Goal: Task Accomplishment & Management: Manage account settings

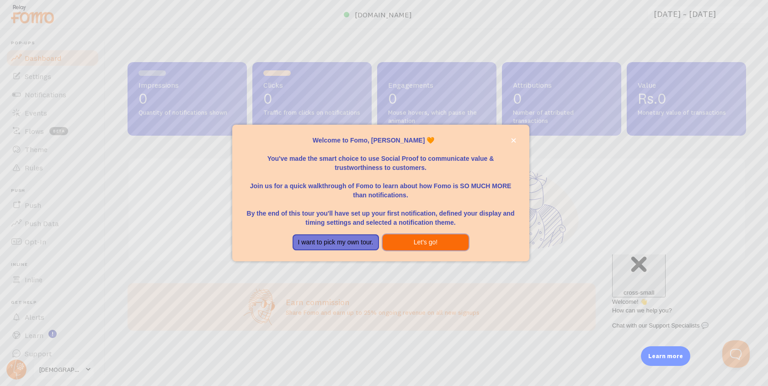
click at [406, 240] on button "Let's go!" at bounding box center [426, 243] width 86 height 16
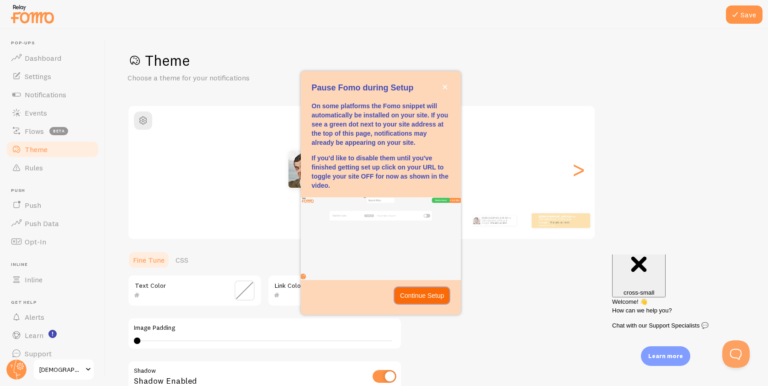
click at [430, 292] on p "Continue Setup" at bounding box center [422, 295] width 44 height 9
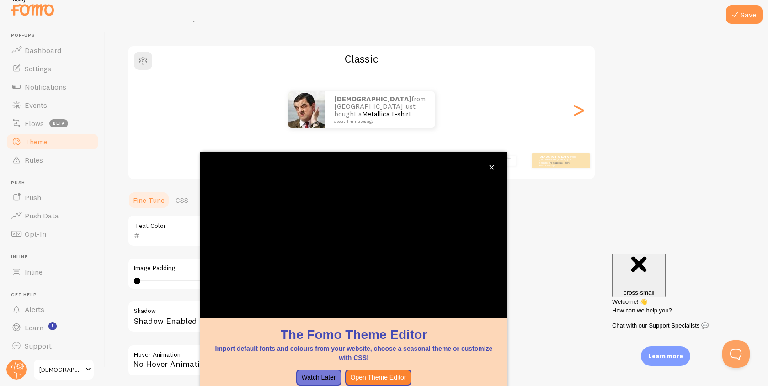
scroll to position [143, 0]
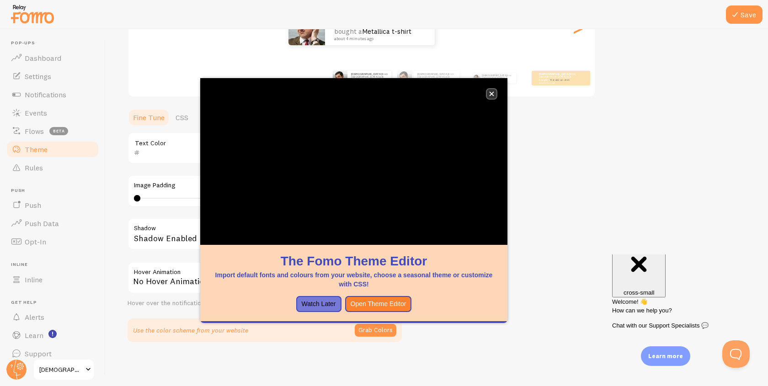
click at [493, 94] on icon "close," at bounding box center [491, 93] width 5 height 5
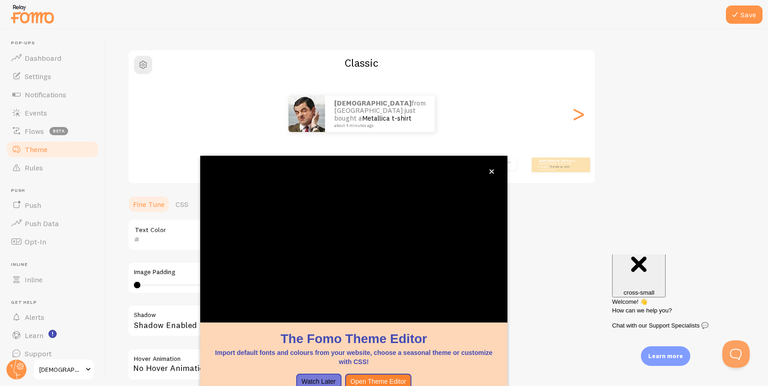
scroll to position [52, 0]
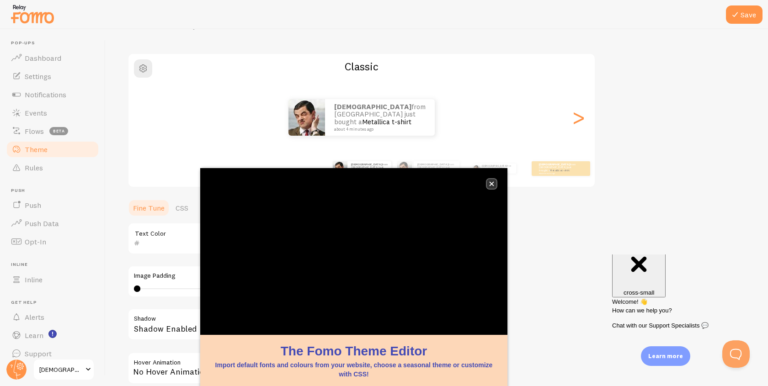
click at [494, 182] on icon "close," at bounding box center [491, 184] width 5 height 5
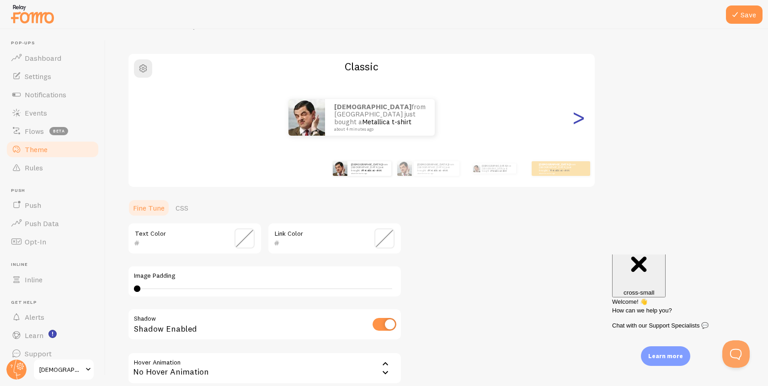
click at [580, 123] on div ">" at bounding box center [578, 118] width 11 height 66
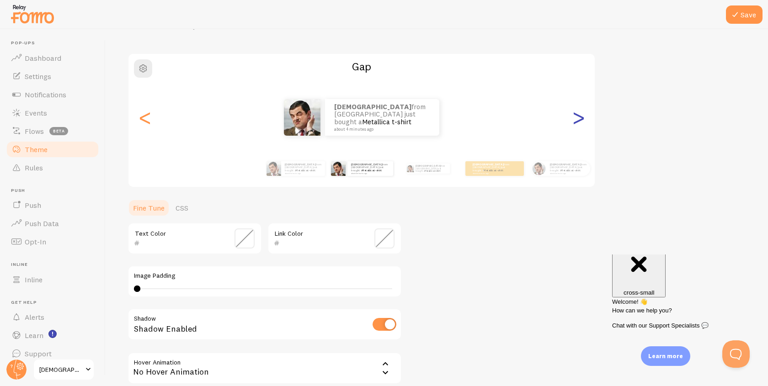
click at [580, 123] on div ">" at bounding box center [578, 118] width 11 height 66
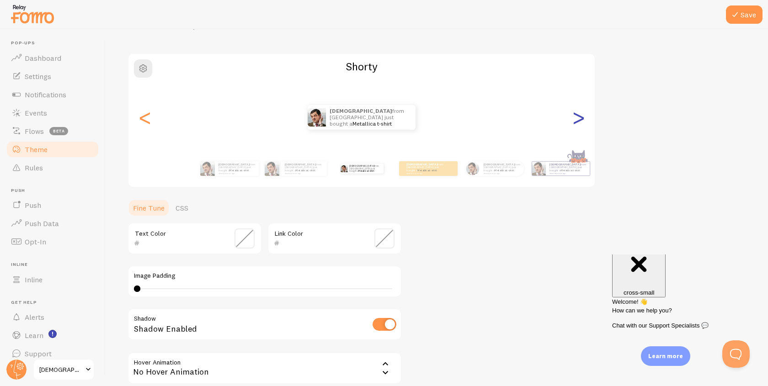
click at [580, 123] on div ">" at bounding box center [578, 118] width 11 height 66
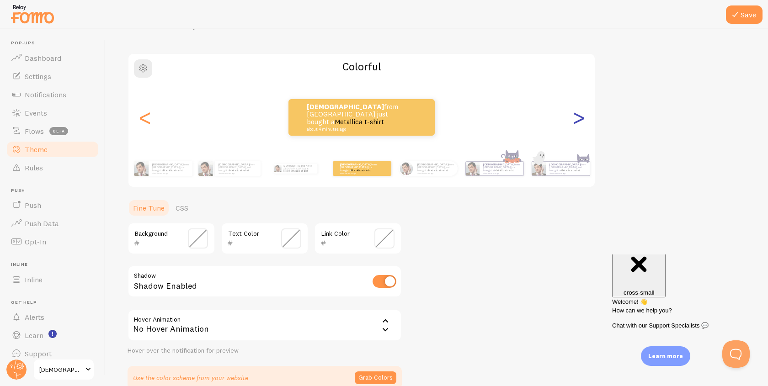
click at [580, 123] on div ">" at bounding box center [578, 118] width 11 height 66
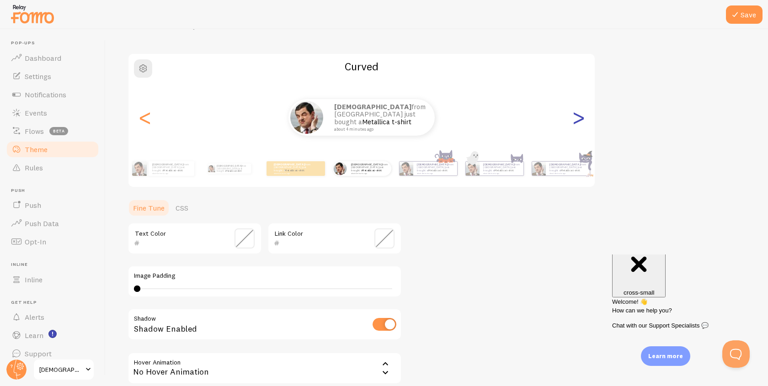
click at [580, 123] on div ">" at bounding box center [578, 118] width 11 height 66
type input "0"
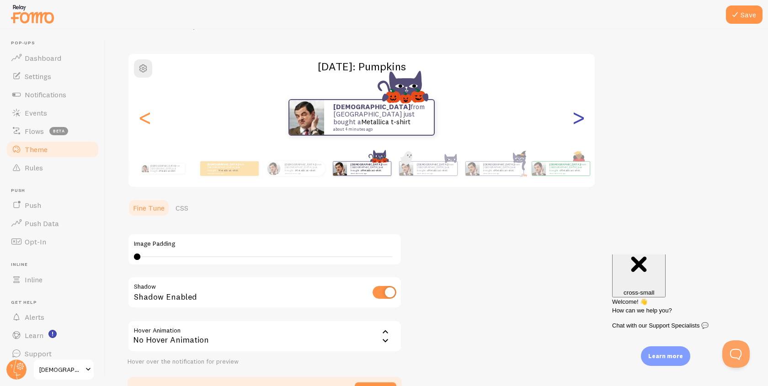
click at [580, 123] on div ">" at bounding box center [578, 118] width 11 height 66
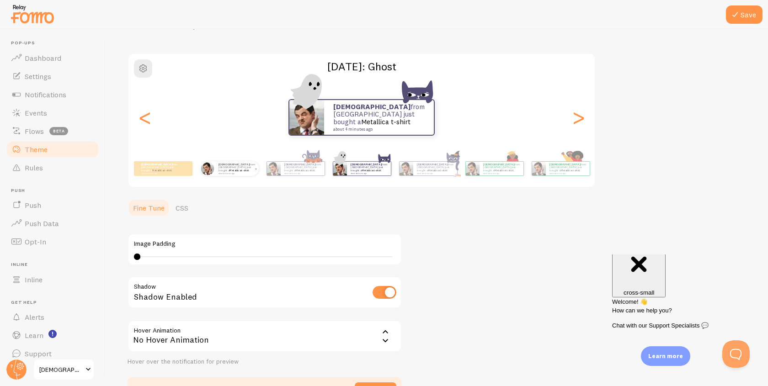
click at [238, 170] on link "Metallica t-shirt" at bounding box center [240, 171] width 20 height 4
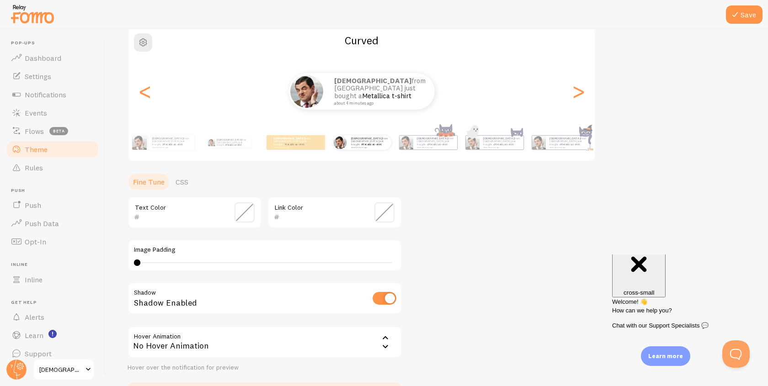
scroll to position [63, 0]
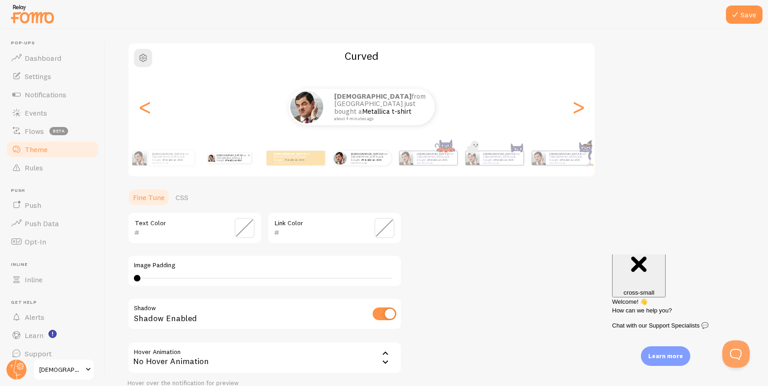
click at [221, 160] on p "[PERSON_NAME] from [GEOGRAPHIC_DATA] just bought a Metallica t-shirt about 4 mi…" at bounding box center [232, 158] width 31 height 10
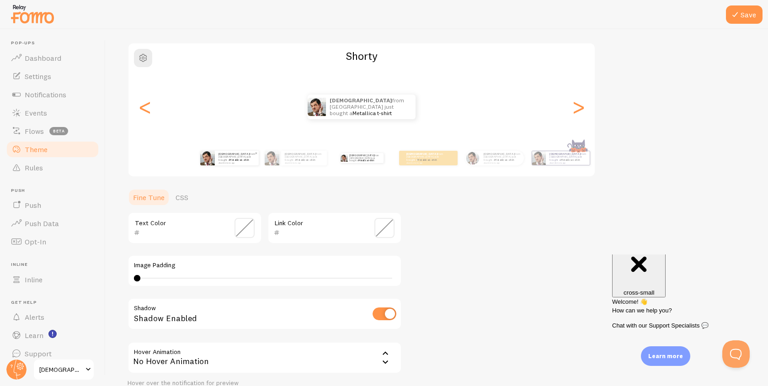
click at [198, 163] on div "[PERSON_NAME] from [GEOGRAPHIC_DATA] just bought a Metallica t-shirt about 4 mi…" at bounding box center [361, 158] width 525 height 37
click at [212, 163] on img at bounding box center [207, 158] width 15 height 15
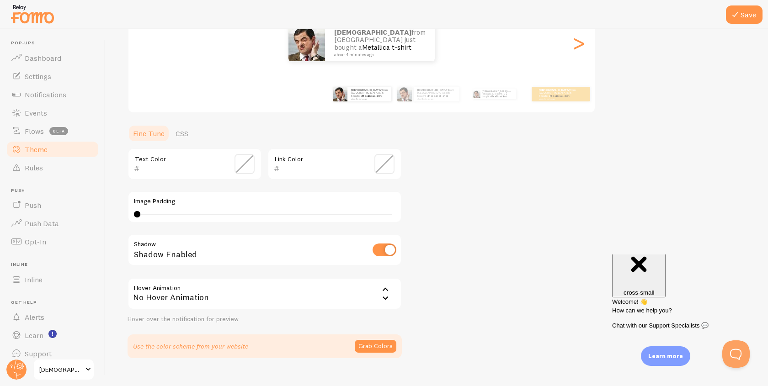
scroll to position [143, 0]
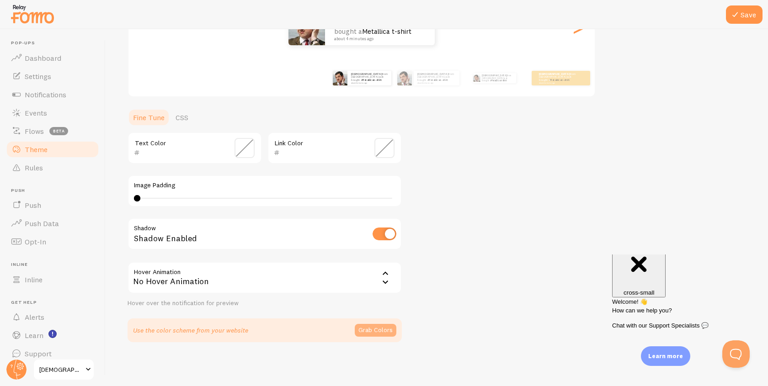
click at [369, 331] on button "Grab Colors" at bounding box center [376, 330] width 42 height 13
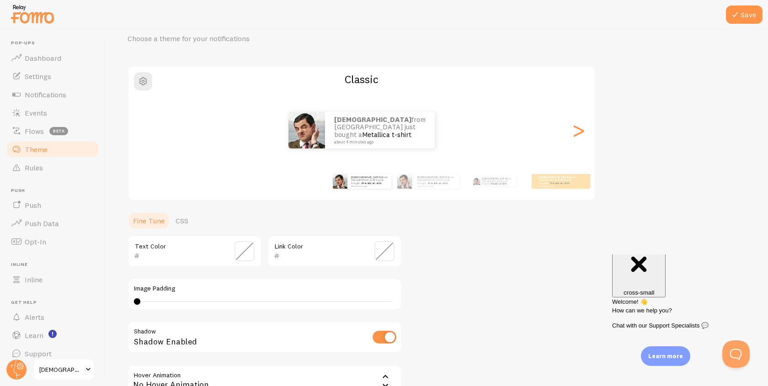
scroll to position [31, 0]
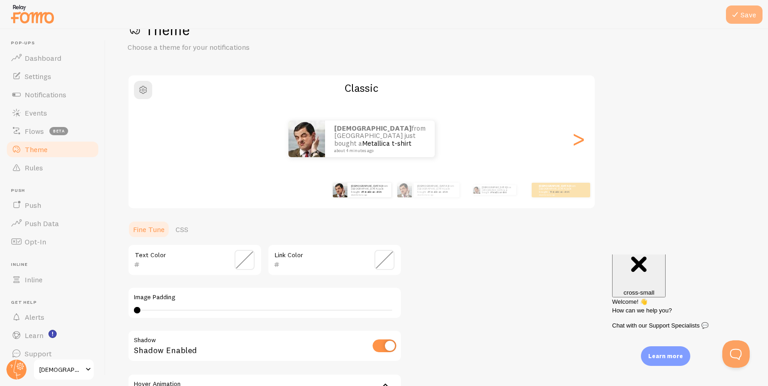
click at [747, 17] on button "Save" at bounding box center [744, 14] width 37 height 18
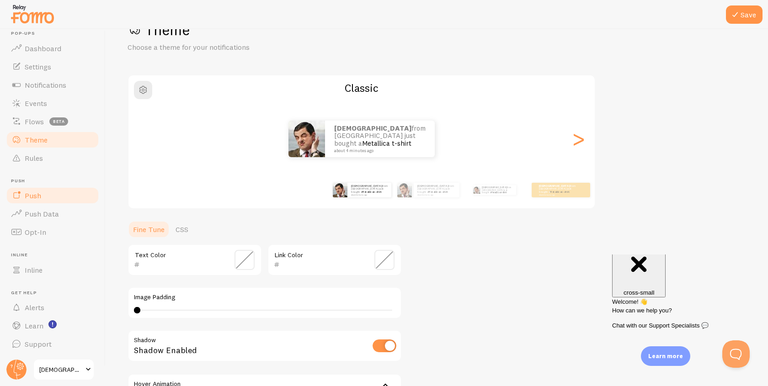
scroll to position [0, 0]
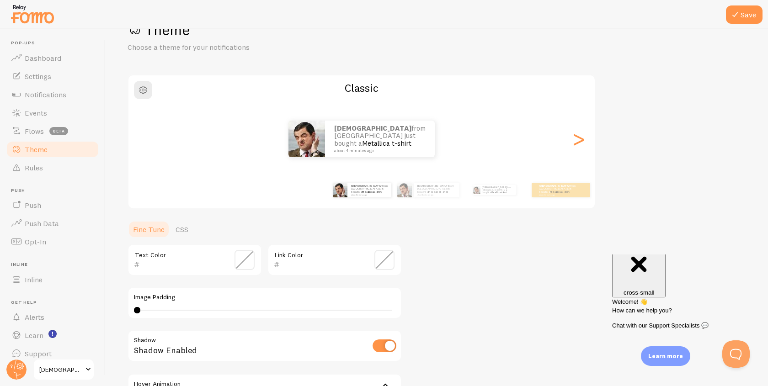
click at [76, 370] on span "[DEMOGRAPHIC_DATA] - The Flame You Leave Behind" at bounding box center [60, 369] width 43 height 11
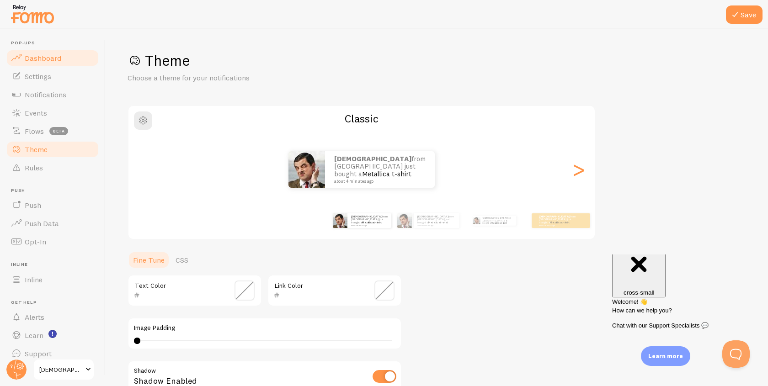
click at [54, 64] on link "Dashboard" at bounding box center [52, 58] width 94 height 18
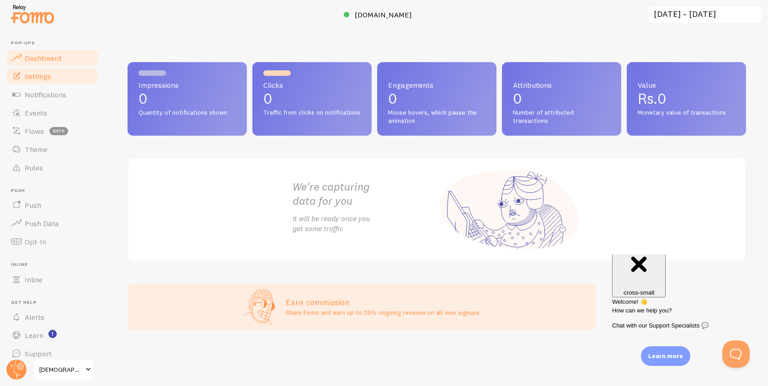
click at [43, 74] on span "Settings" at bounding box center [38, 76] width 27 height 9
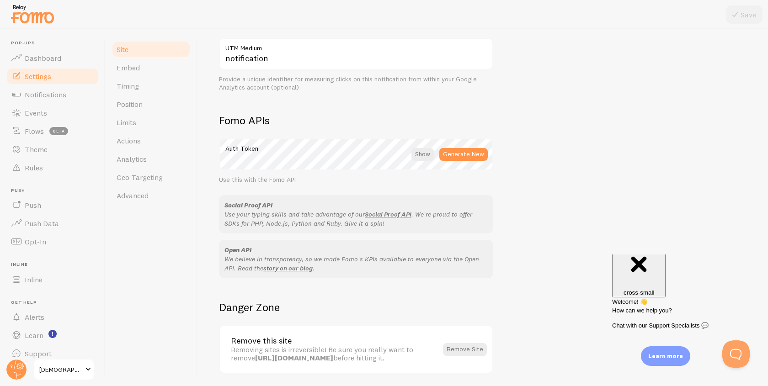
scroll to position [477, 0]
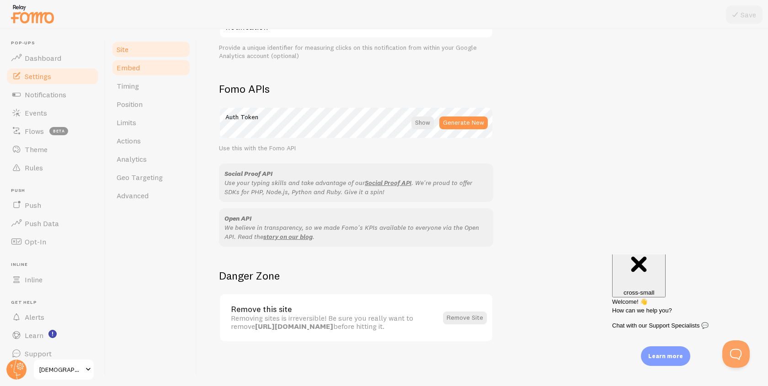
click at [149, 68] on link "Embed" at bounding box center [151, 68] width 80 height 18
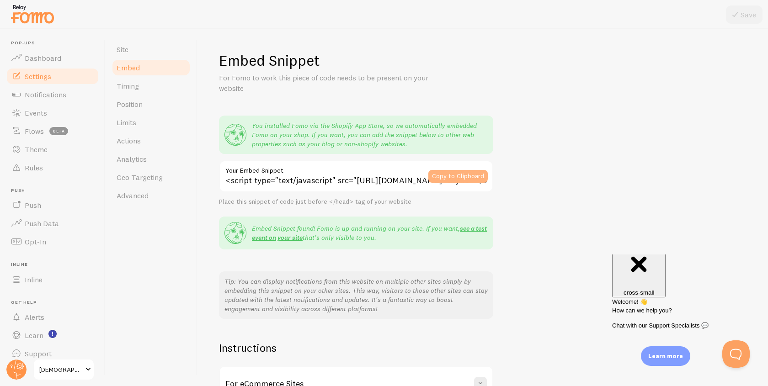
click at [455, 173] on button "Copy to Clipboard" at bounding box center [458, 176] width 59 height 13
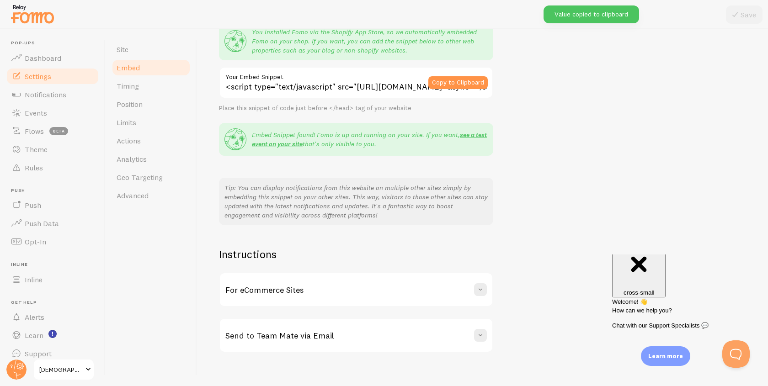
scroll to position [104, 0]
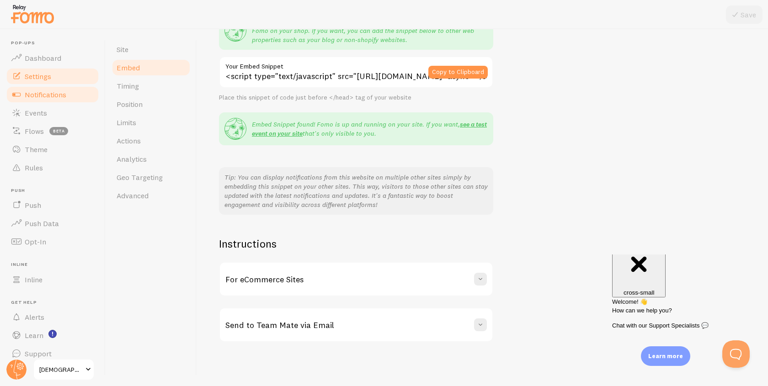
click at [61, 93] on span "Notifications" at bounding box center [46, 94] width 42 height 9
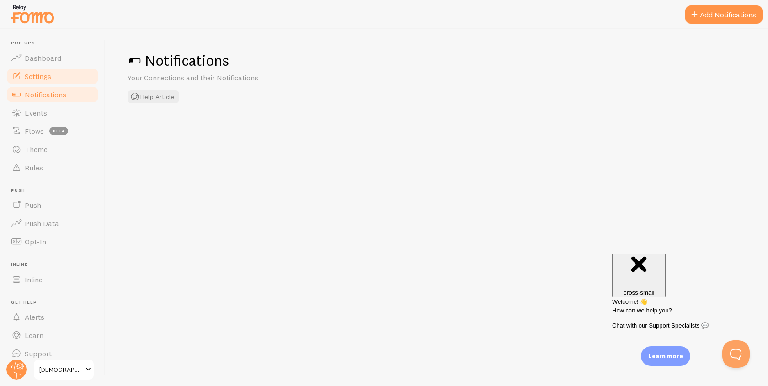
click at [59, 81] on link "Settings" at bounding box center [52, 76] width 94 height 18
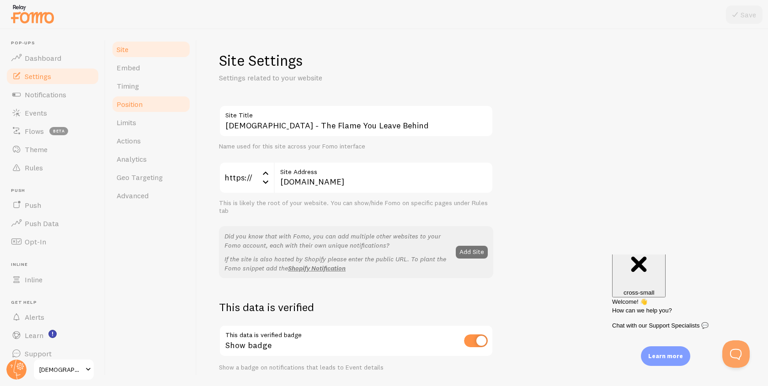
click at [132, 102] on span "Position" at bounding box center [130, 104] width 26 height 9
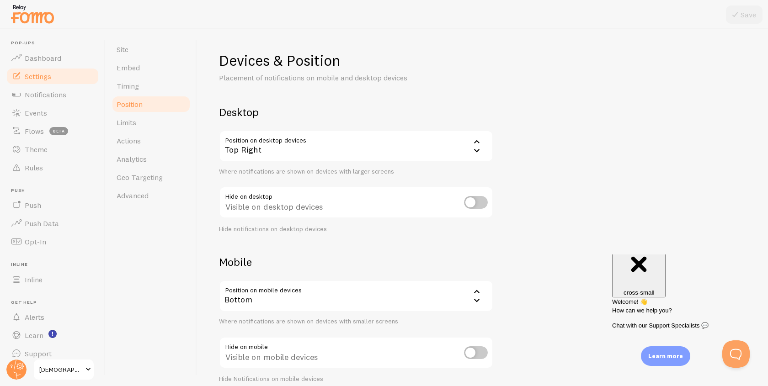
click at [301, 138] on div "Top Right" at bounding box center [356, 146] width 274 height 32
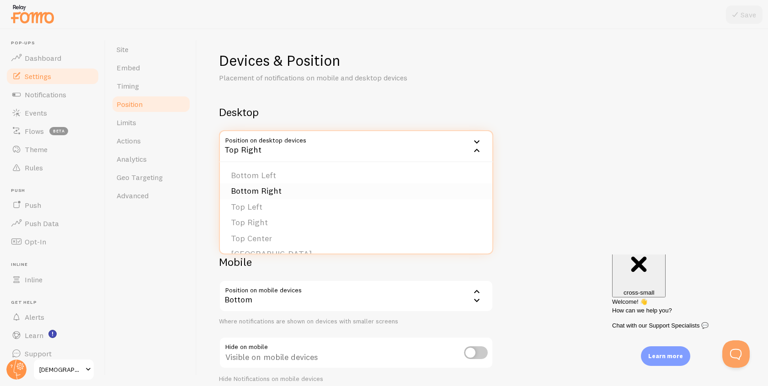
click at [285, 191] on li "Bottom Right" at bounding box center [356, 191] width 273 height 16
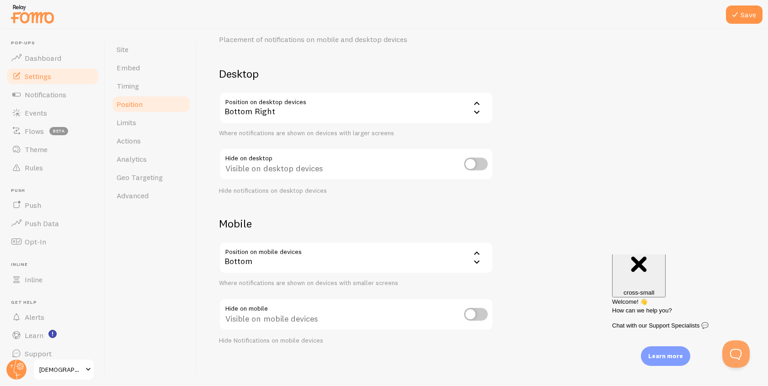
scroll to position [41, 0]
click at [140, 54] on link "Site" at bounding box center [151, 49] width 80 height 18
click at [745, 19] on button "Save" at bounding box center [744, 14] width 37 height 18
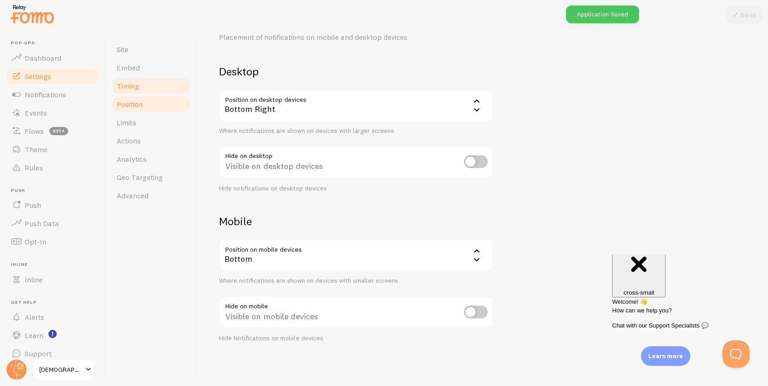
click at [139, 85] on span "Timing" at bounding box center [128, 85] width 22 height 9
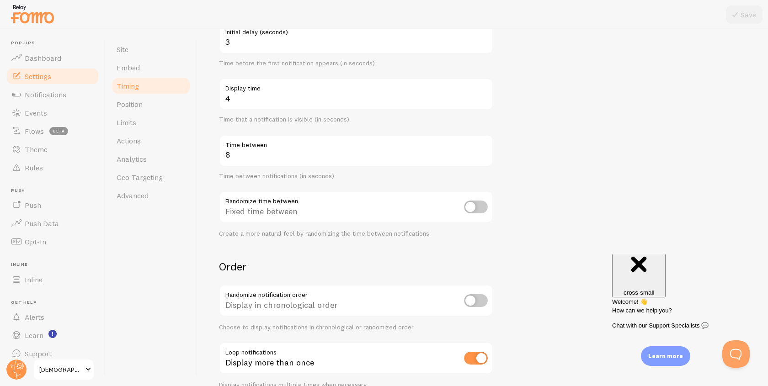
scroll to position [118, 0]
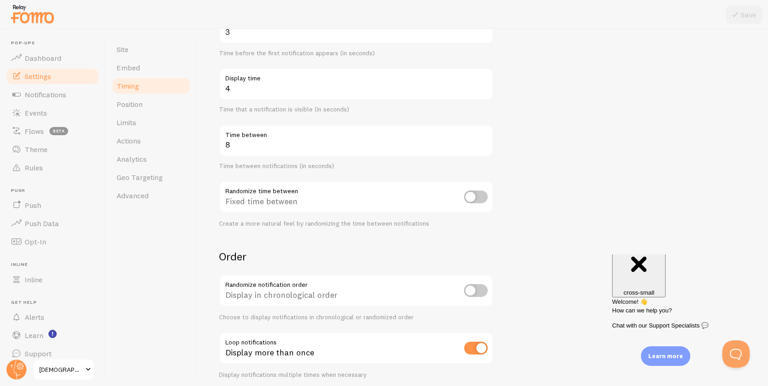
click at [473, 289] on input "checkbox" at bounding box center [476, 290] width 24 height 13
checkbox input "true"
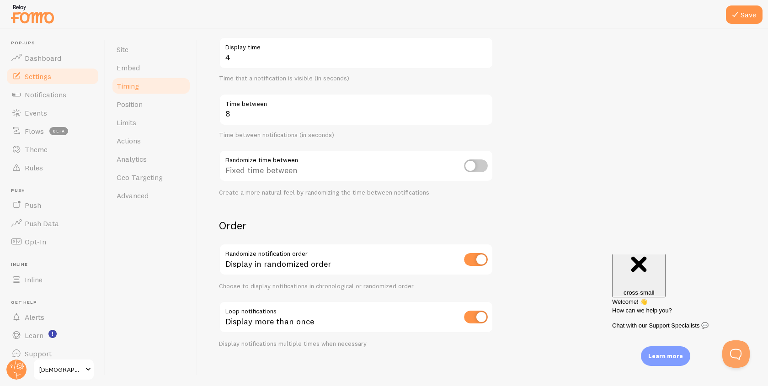
scroll to position [155, 0]
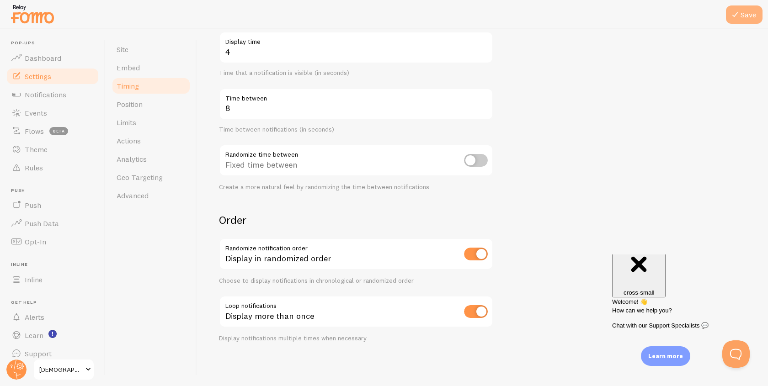
click at [737, 15] on icon at bounding box center [735, 14] width 11 height 11
click at [60, 209] on link "Push" at bounding box center [52, 205] width 94 height 18
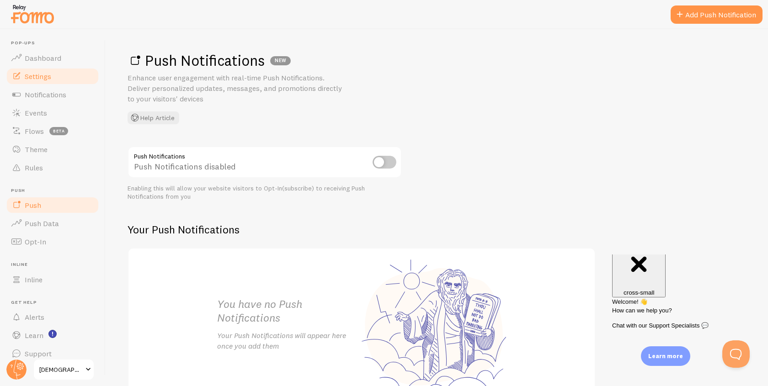
click at [52, 67] on link "Settings" at bounding box center [52, 76] width 94 height 18
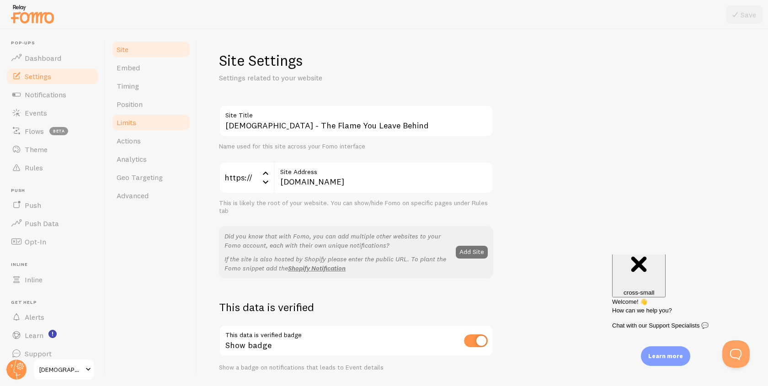
click at [143, 119] on link "Limits" at bounding box center [151, 122] width 80 height 18
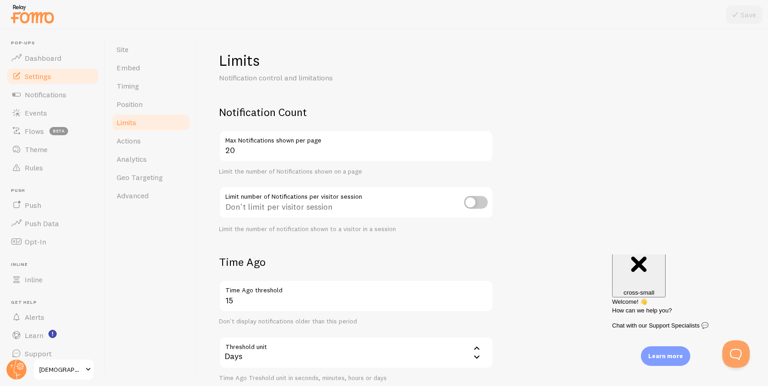
click at [149, 113] on link "Limits" at bounding box center [151, 122] width 80 height 18
click at [155, 103] on link "Position" at bounding box center [151, 104] width 80 height 18
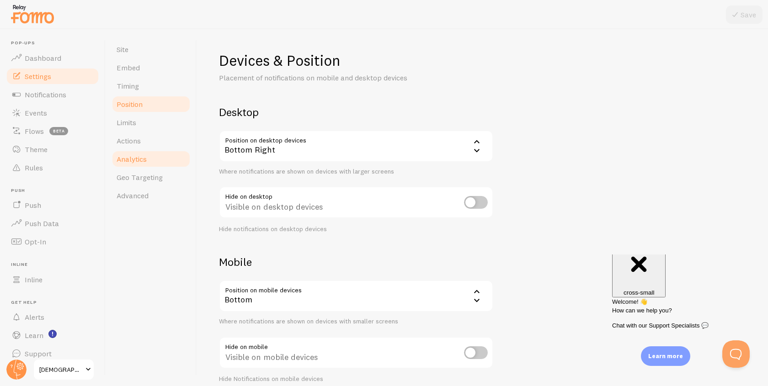
click at [147, 152] on link "Analytics" at bounding box center [151, 159] width 80 height 18
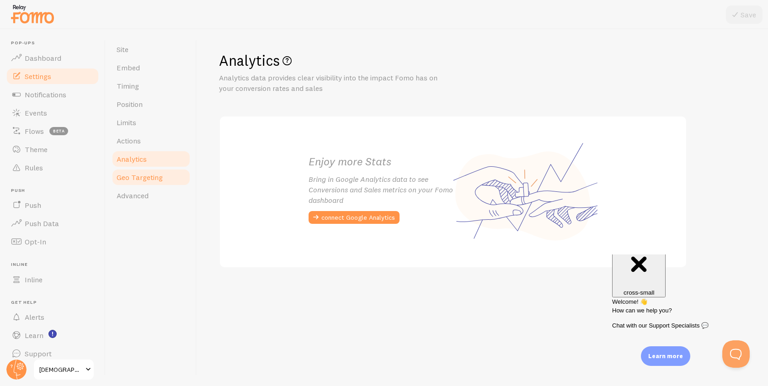
click at [150, 177] on span "Geo Targeting" at bounding box center [140, 177] width 46 height 9
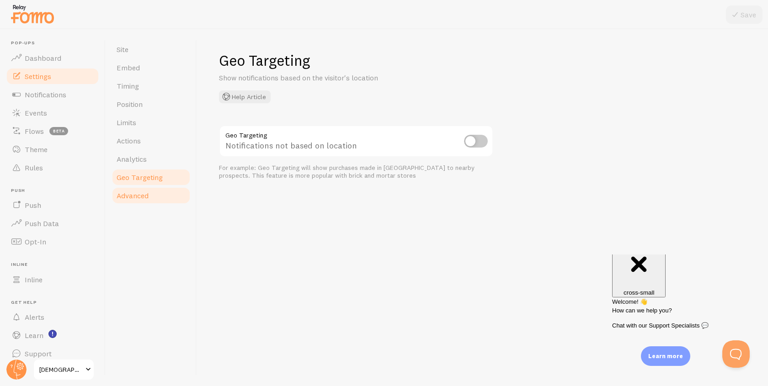
click at [156, 195] on link "Advanced" at bounding box center [151, 196] width 80 height 18
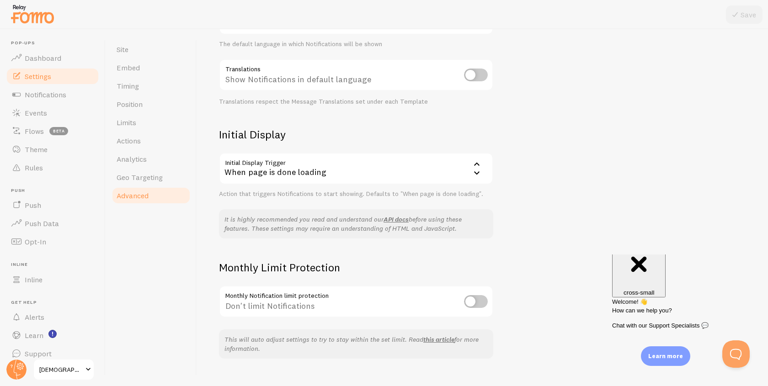
scroll to position [144, 0]
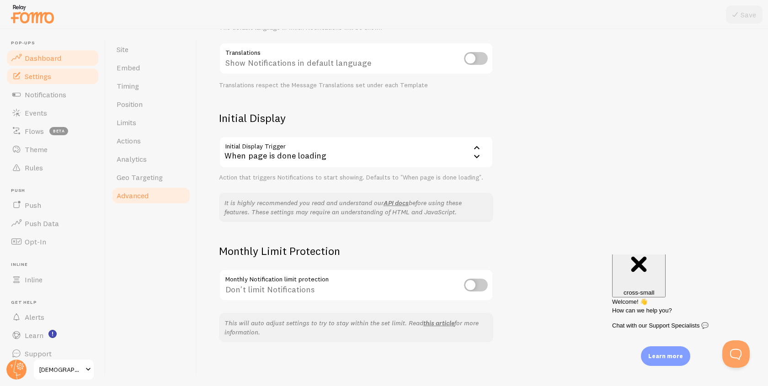
click at [47, 57] on span "Dashboard" at bounding box center [43, 58] width 37 height 9
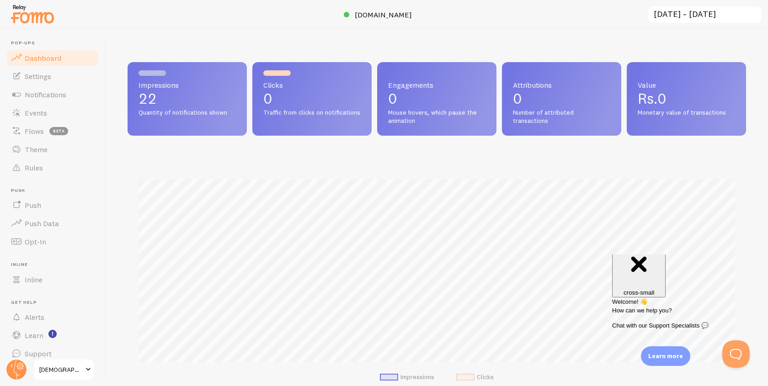
scroll to position [240, 619]
click at [49, 111] on link "Events" at bounding box center [52, 113] width 94 height 18
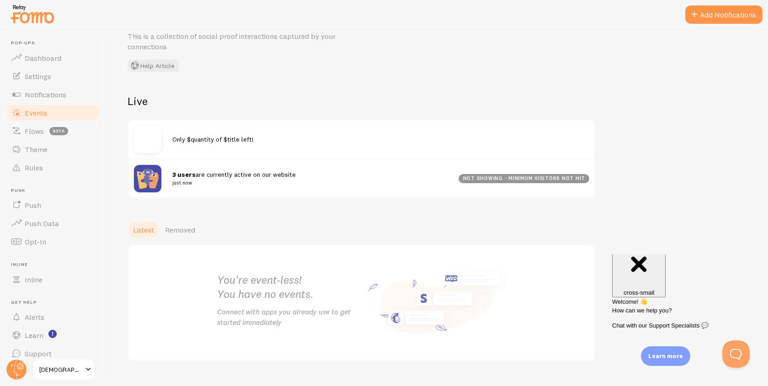
scroll to position [39, 0]
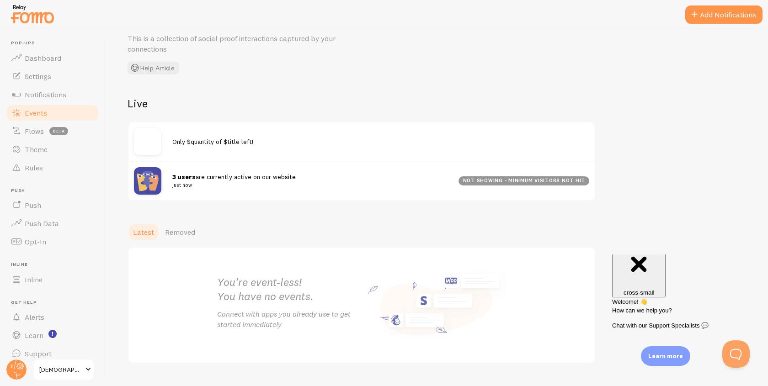
click at [229, 177] on span "3 users are currently active on our website just now" at bounding box center [309, 181] width 275 height 17
click at [487, 180] on div "not showing - minimum visitors not hit" at bounding box center [524, 181] width 131 height 9
click at [145, 144] on img at bounding box center [147, 141] width 27 height 27
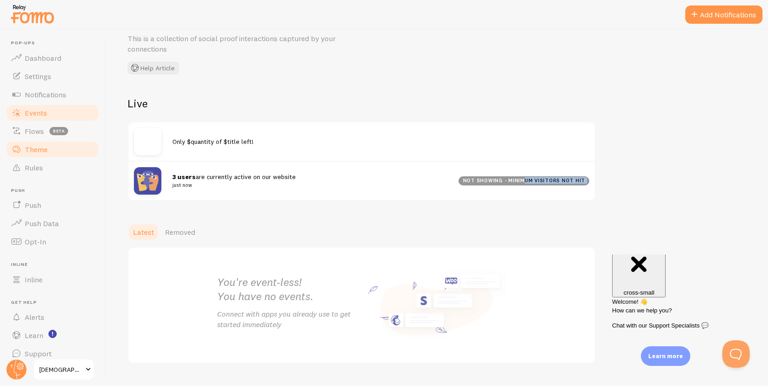
click at [59, 148] on link "Theme" at bounding box center [52, 149] width 94 height 18
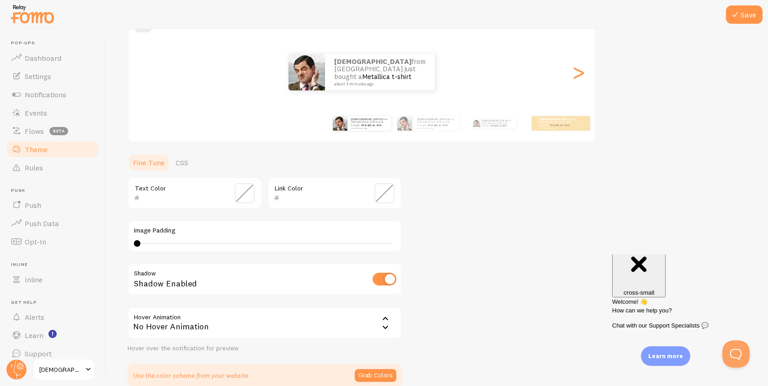
scroll to position [143, 0]
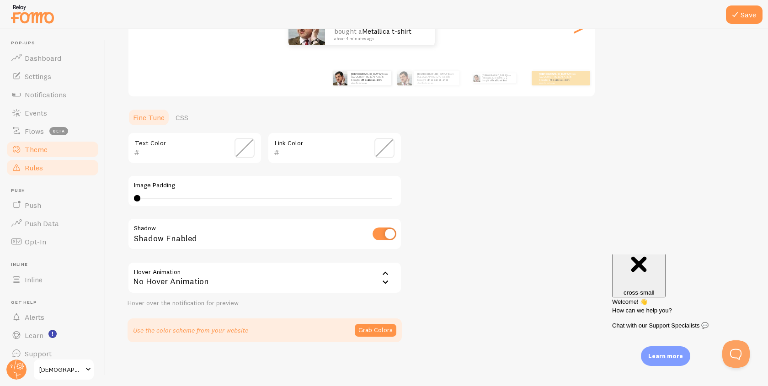
click at [60, 176] on link "Rules" at bounding box center [52, 168] width 94 height 18
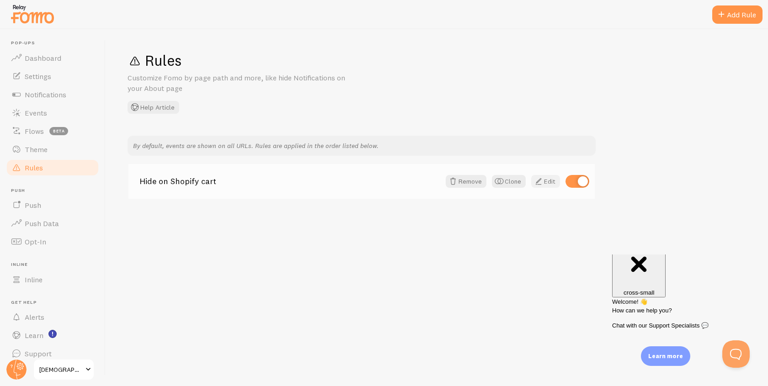
click at [547, 182] on link "Edit" at bounding box center [545, 181] width 29 height 13
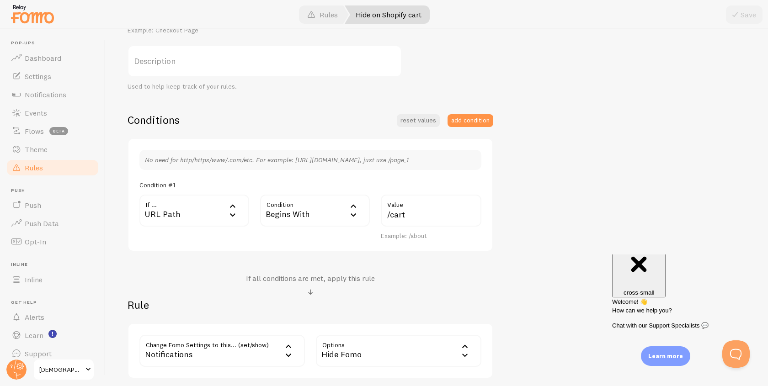
scroll to position [220, 0]
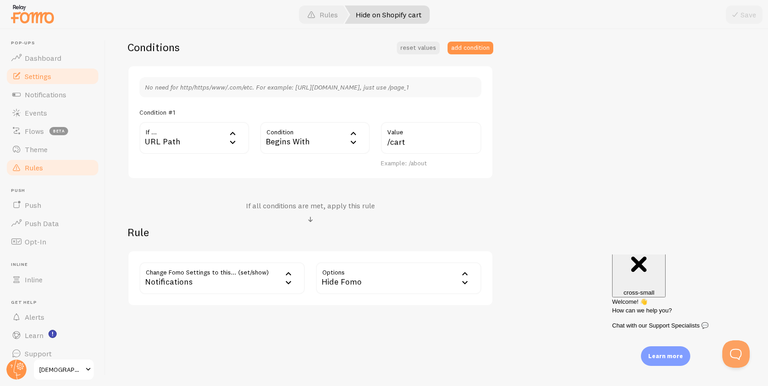
click at [35, 82] on link "Settings" at bounding box center [52, 76] width 94 height 18
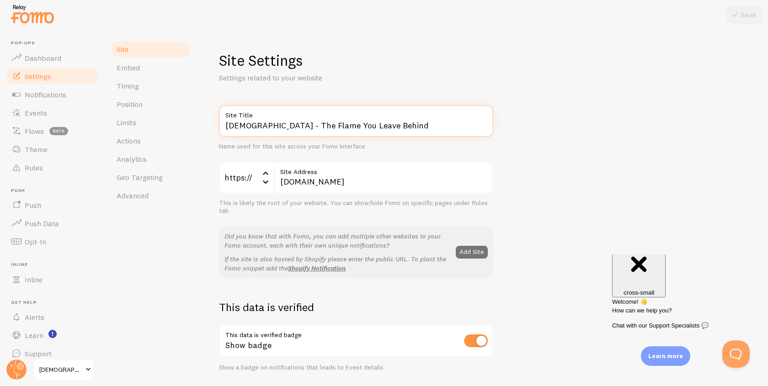
drag, startPoint x: 264, startPoint y: 127, endPoint x: 233, endPoint y: 127, distance: 30.6
click at [233, 127] on input "[DEMOGRAPHIC_DATA] - The Flame You Leave Behind" at bounding box center [356, 121] width 274 height 32
type input "Rahnaar - The Flame You Leave Behind"
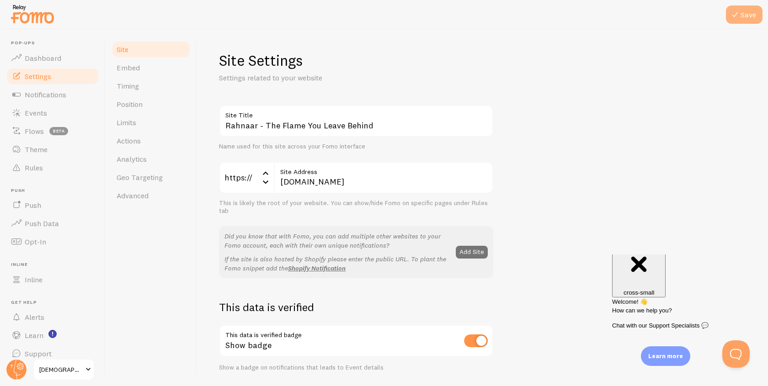
click at [739, 13] on icon at bounding box center [735, 14] width 11 height 11
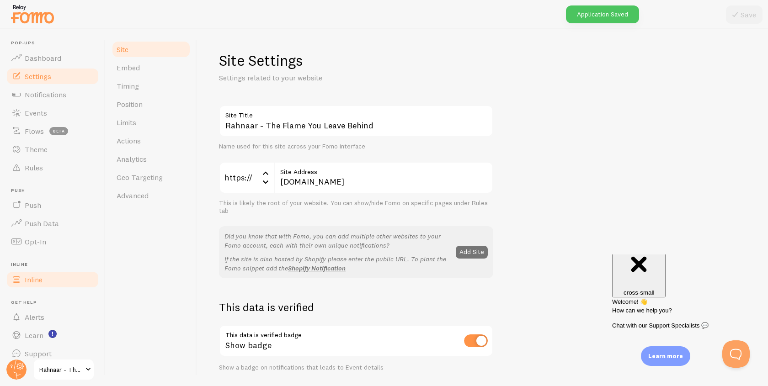
click at [43, 278] on link "Inline" at bounding box center [52, 280] width 94 height 18
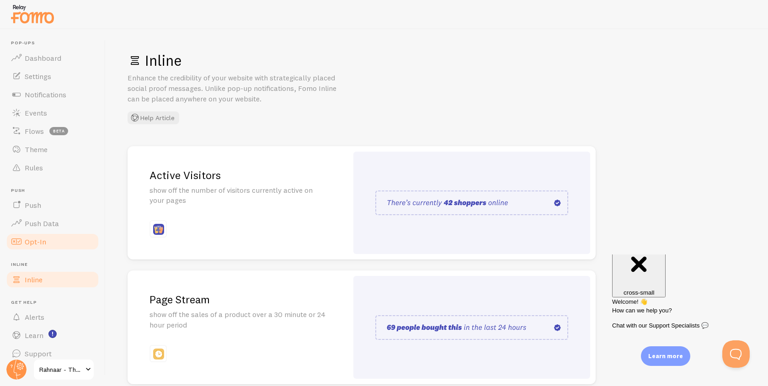
click at [46, 242] on link "Opt-In" at bounding box center [52, 242] width 94 height 18
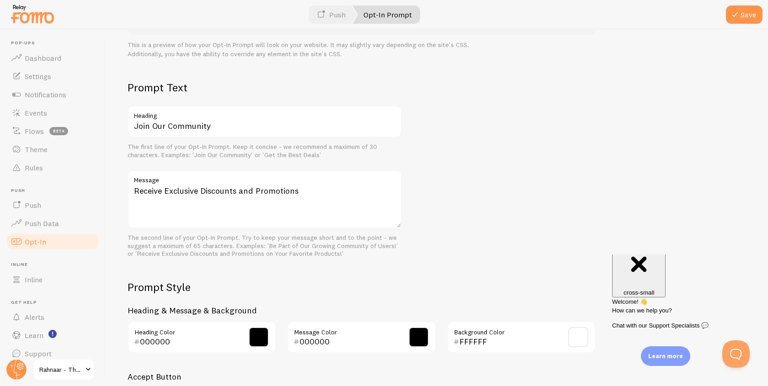
scroll to position [362, 0]
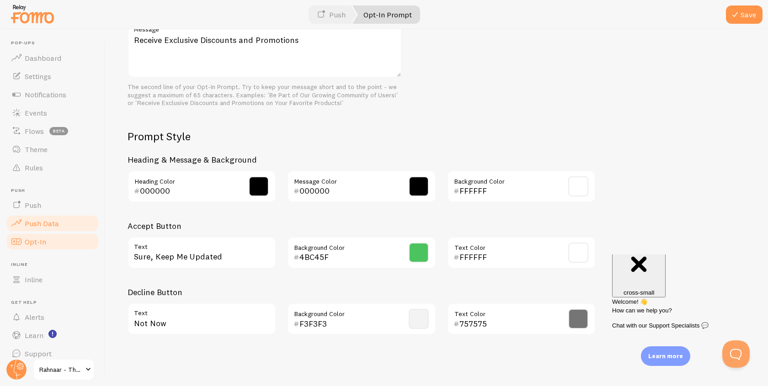
click at [68, 225] on link "Push Data" at bounding box center [52, 223] width 94 height 18
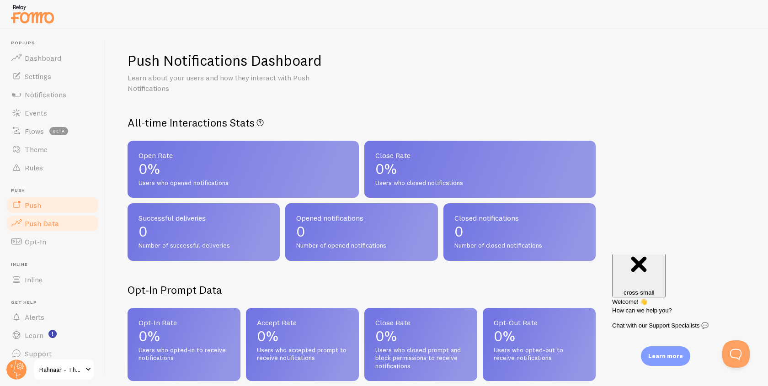
click at [48, 210] on link "Push" at bounding box center [52, 205] width 94 height 18
